Goal: Register for event/course

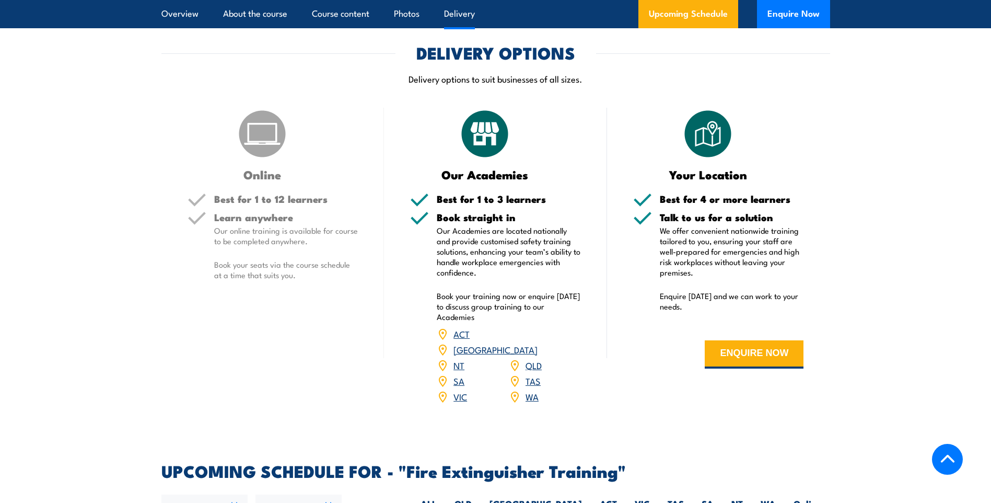
scroll to position [1358, 0]
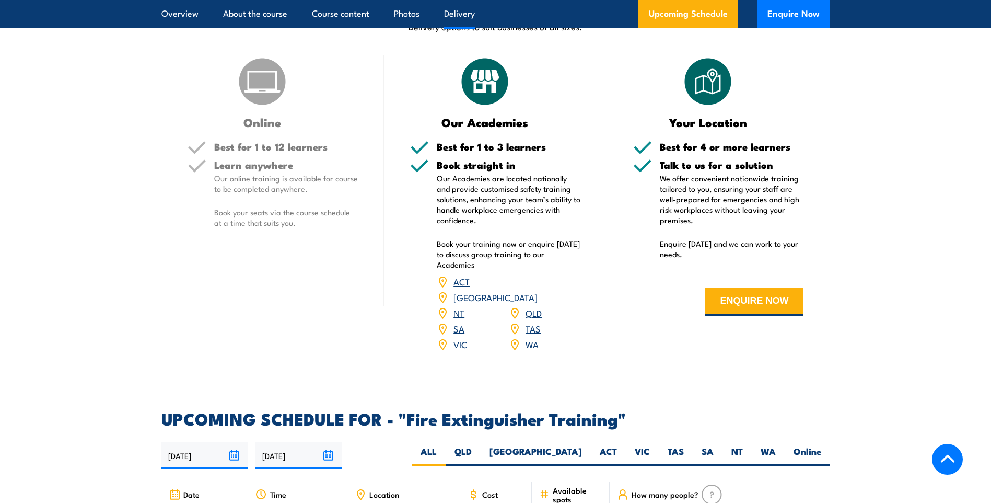
click at [278, 79] on img at bounding box center [262, 81] width 52 height 52
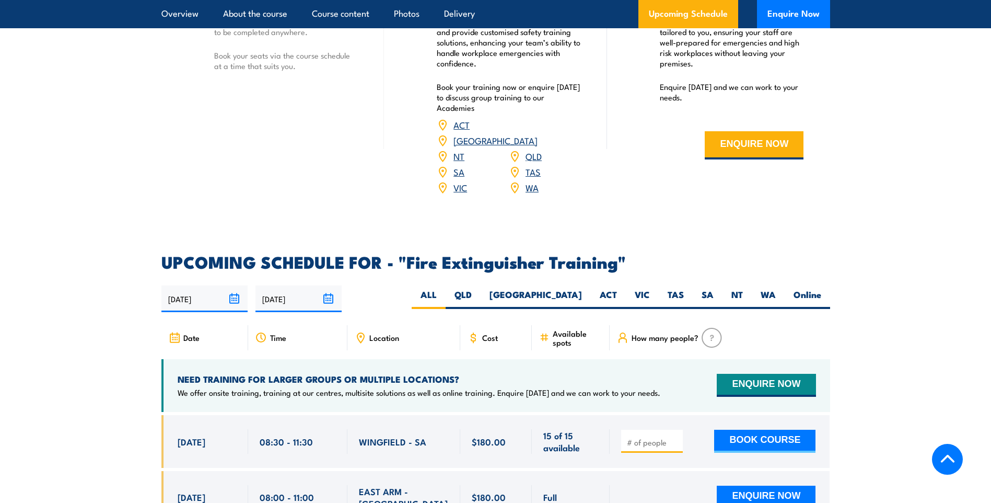
scroll to position [1672, 0]
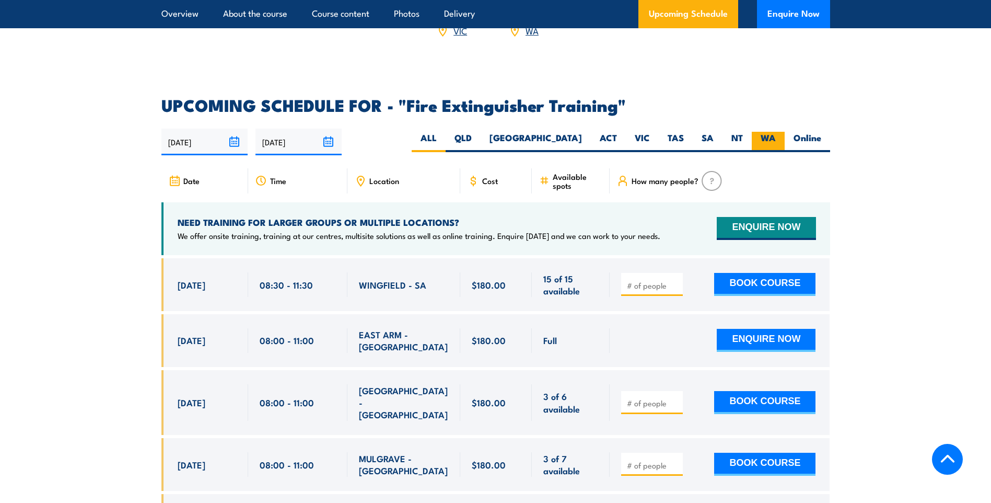
click at [769, 132] on label "WA" at bounding box center [768, 142] width 33 height 20
click at [776, 132] on input "WA" at bounding box center [779, 135] width 7 height 7
radio input "true"
click at [793, 132] on label "Online" at bounding box center [807, 142] width 45 height 20
click at [821, 132] on input "Online" at bounding box center [824, 135] width 7 height 7
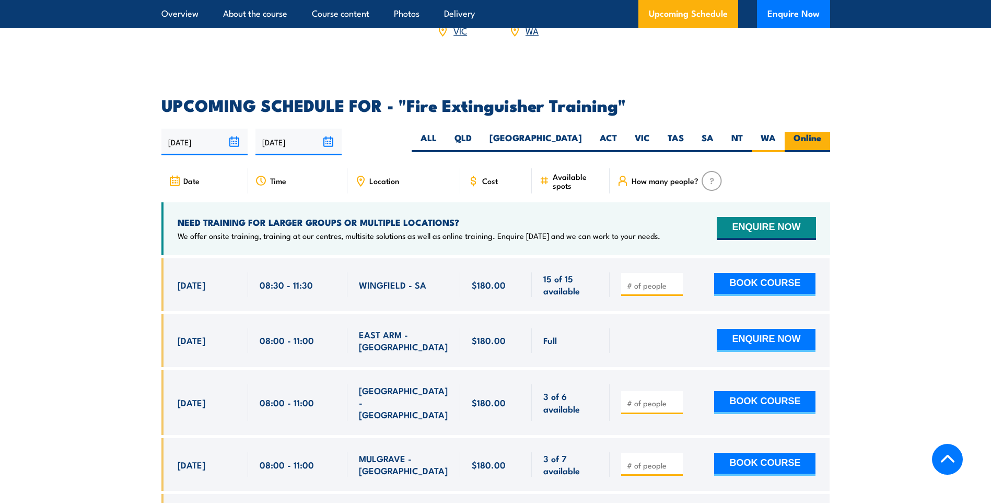
radio input "true"
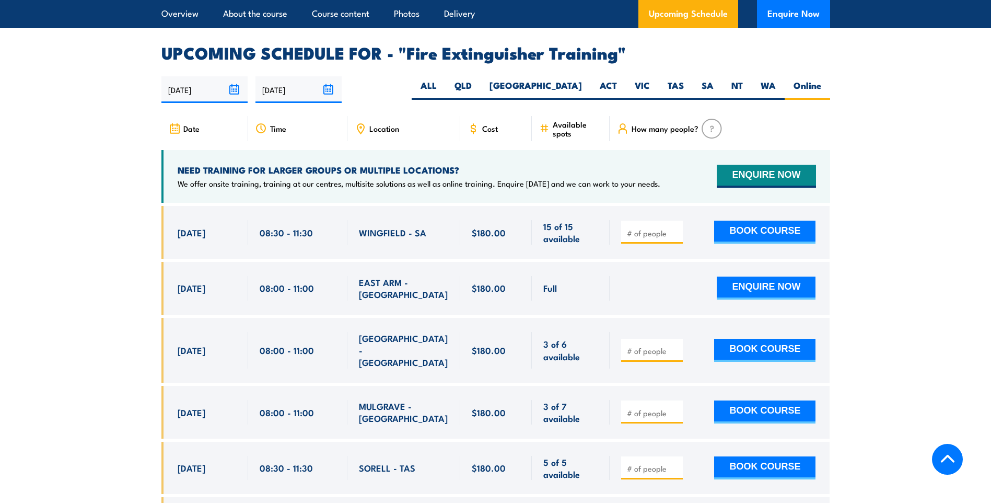
scroll to position [1828, 0]
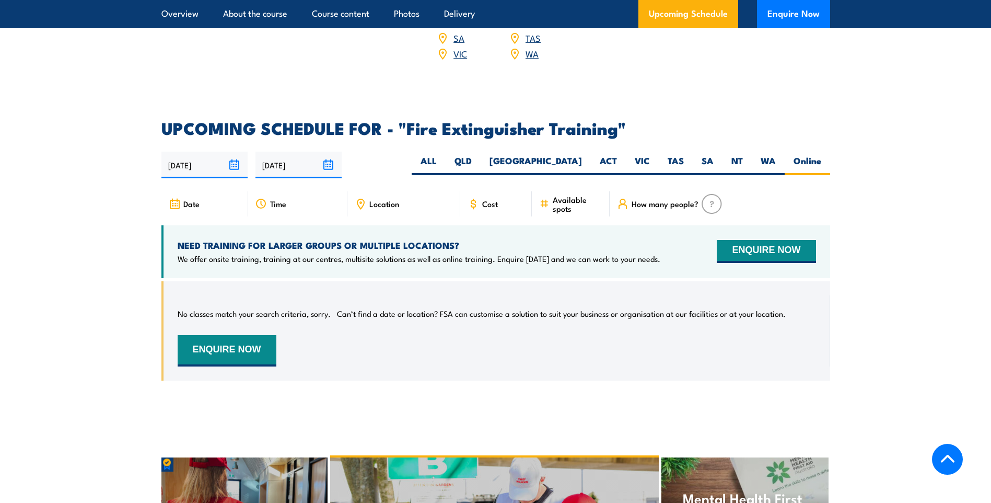
scroll to position [1596, 0]
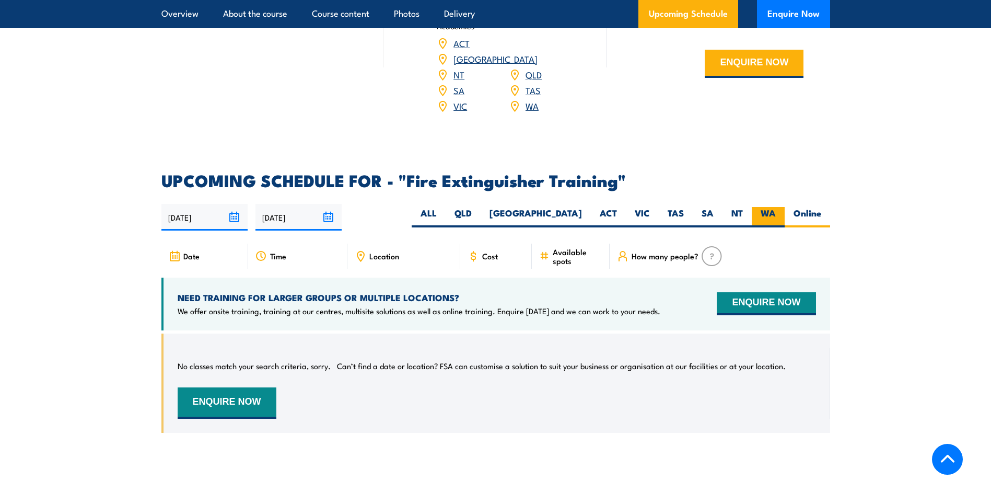
click at [755, 207] on label "WA" at bounding box center [768, 217] width 33 height 20
click at [776, 207] on input "WA" at bounding box center [779, 210] width 7 height 7
radio input "true"
